Goal: Task Accomplishment & Management: Use online tool/utility

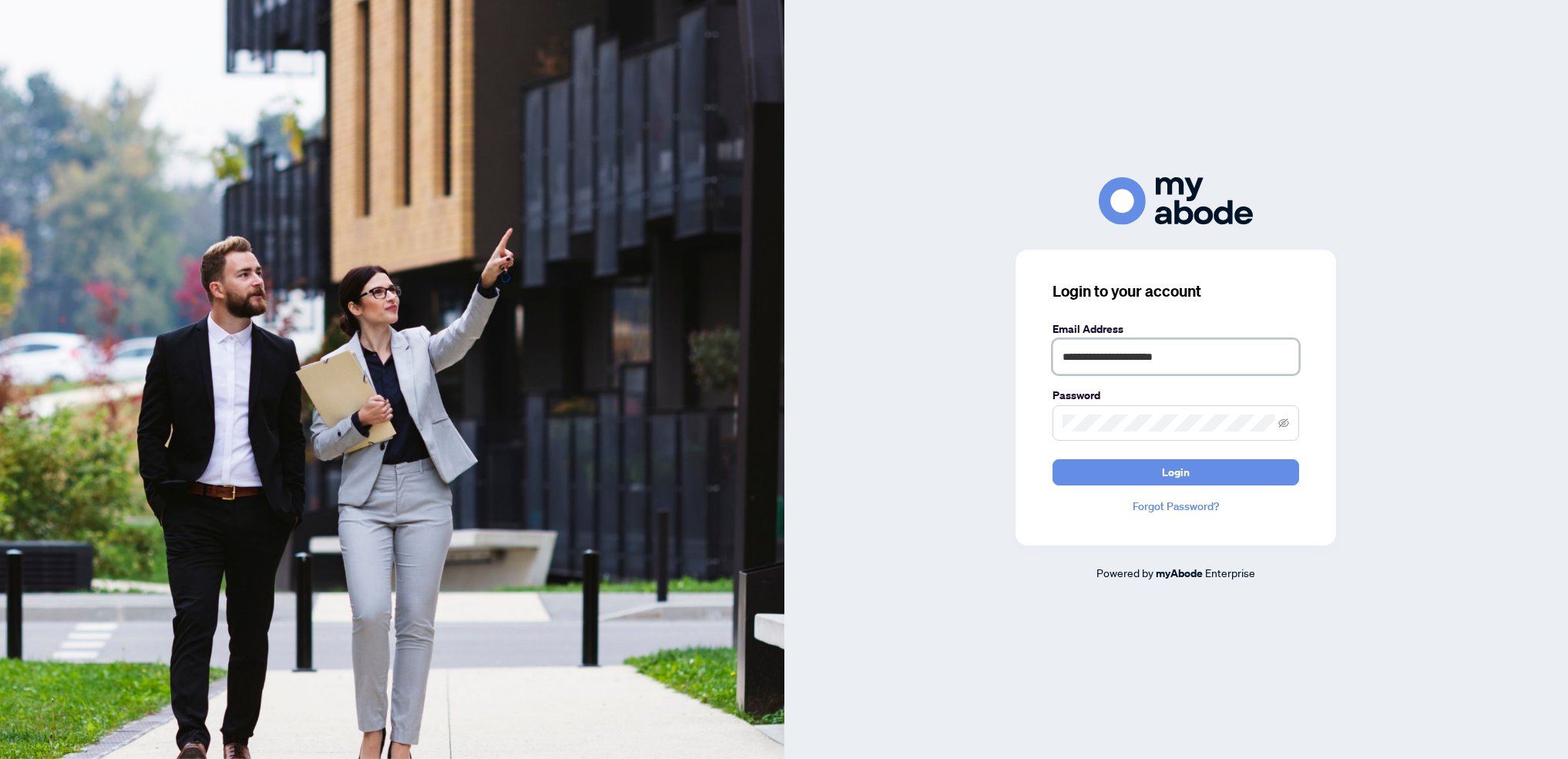
click at [1218, 358] on input "**********" at bounding box center [1176, 356] width 247 height 35
type input "**********"
click at [1173, 465] on span "Login" at bounding box center [1175, 472] width 28 height 25
